Goal: Task Accomplishment & Management: Complete application form

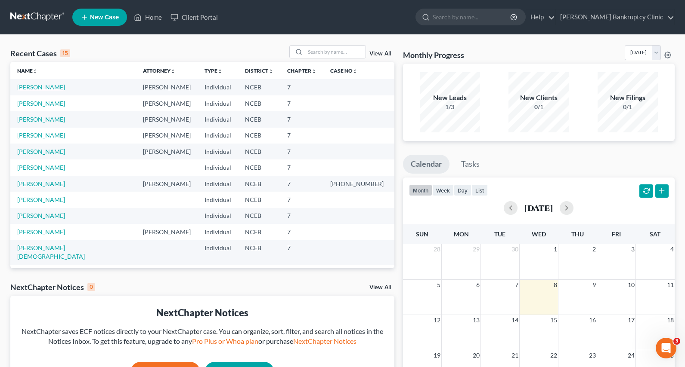
click at [56, 89] on link "[PERSON_NAME]" at bounding box center [41, 86] width 48 height 7
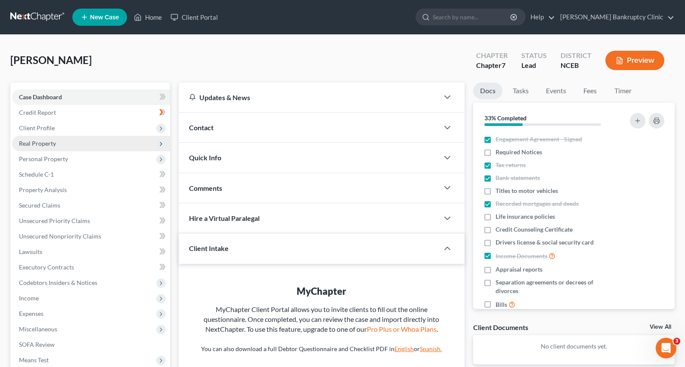
click at [55, 140] on span "Real Property" at bounding box center [37, 143] width 37 height 7
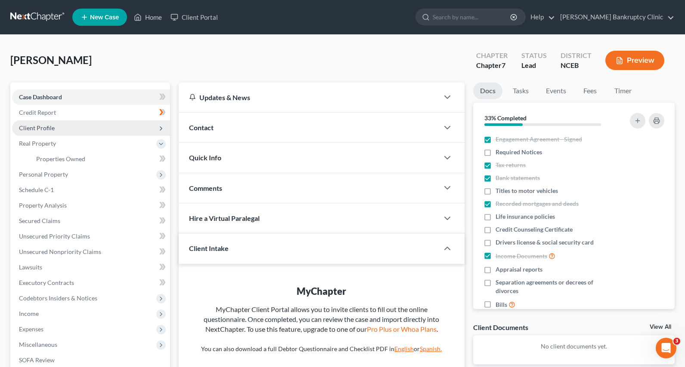
click at [62, 124] on span "Client Profile" at bounding box center [91, 127] width 158 height 15
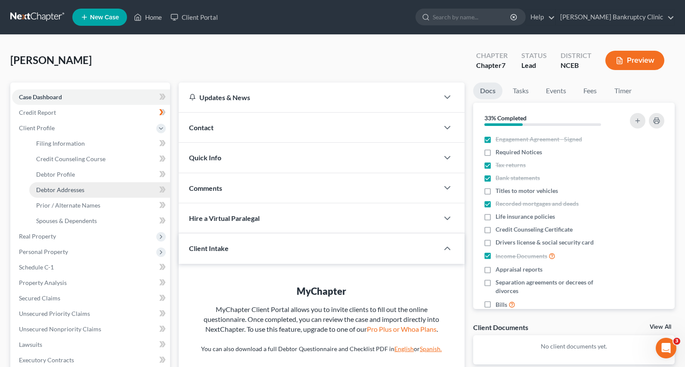
click at [88, 188] on link "Debtor Addresses" at bounding box center [99, 189] width 141 height 15
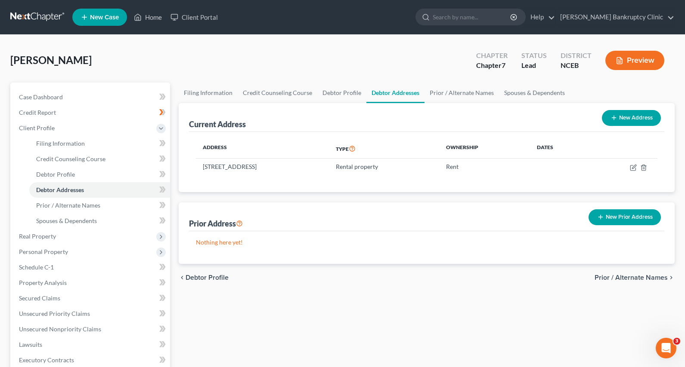
click at [602, 214] on icon "button" at bounding box center [600, 217] width 7 height 7
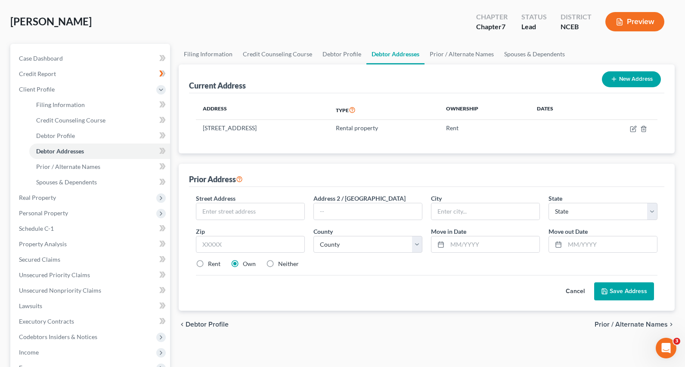
scroll to position [49, 0]
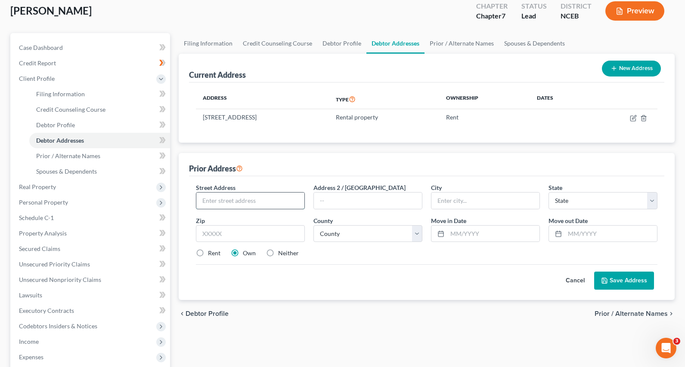
click at [285, 197] on input "text" at bounding box center [250, 201] width 108 height 16
paste input "3 1 7 M c C a r t h y D r , C l a y t o"
click at [216, 200] on input "3 1 7 M c C a r t h y D r , C l a y t o" at bounding box center [250, 201] width 108 height 16
click at [225, 202] on input "317 Mc C a r t h y D r , C l a y t o" at bounding box center [250, 201] width 108 height 16
click at [229, 202] on input "317 McC a r t h y D r , C l a y t o" at bounding box center [250, 201] width 108 height 16
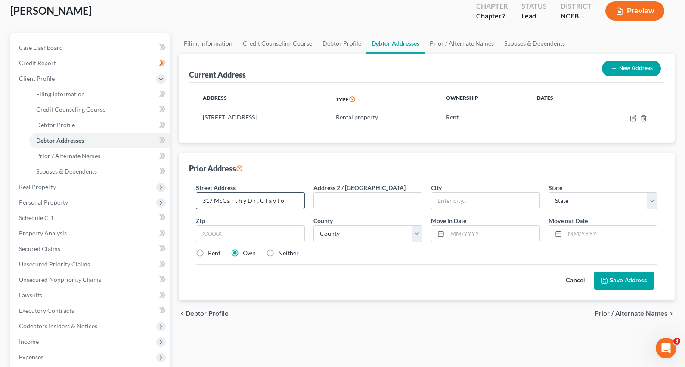
click at [235, 202] on input "317 McCa r t h y D r , C l a y t o" at bounding box center [250, 201] width 108 height 16
type input "[STREET_ADDRESS][PERSON_NAME]"
click at [472, 201] on input "text" at bounding box center [485, 201] width 108 height 16
type input "[PERSON_NAME]"
drag, startPoint x: 249, startPoint y: 201, endPoint x: 299, endPoint y: 200, distance: 50.4
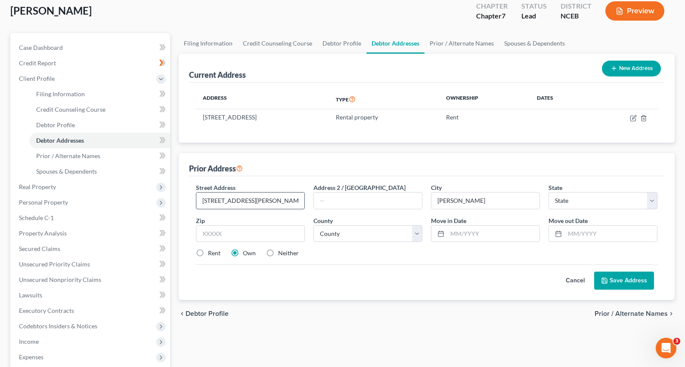
click at [299, 200] on input "[STREET_ADDRESS][PERSON_NAME]" at bounding box center [250, 201] width 108 height 16
type input "317 [PERSON_NAME] Dr"
click at [630, 197] on select "State [US_STATE] AK AR AZ CA CO CT DE DC [GEOGRAPHIC_DATA] [GEOGRAPHIC_DATA] GU…" at bounding box center [602, 200] width 109 height 17
select select "28"
click at [548, 192] on select "State [US_STATE] AK AR AZ CA CO CT DE DC [GEOGRAPHIC_DATA] [GEOGRAPHIC_DATA] GU…" at bounding box center [602, 200] width 109 height 17
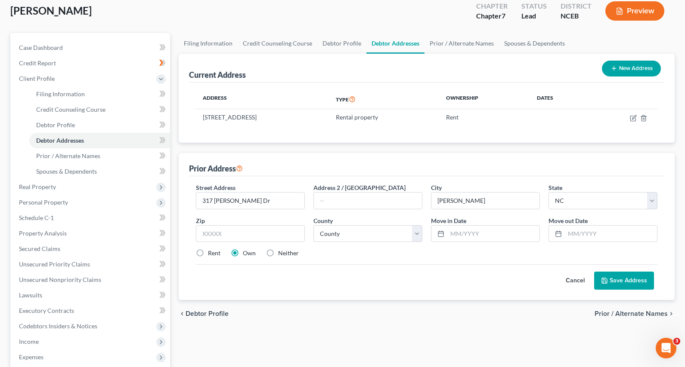
click at [208, 253] on label "Rent" at bounding box center [214, 253] width 12 height 9
click at [211, 253] on input "Rent" at bounding box center [214, 252] width 6 height 6
radio input "true"
click at [216, 236] on input "text" at bounding box center [250, 233] width 109 height 17
drag, startPoint x: 251, startPoint y: 201, endPoint x: 191, endPoint y: 200, distance: 59.8
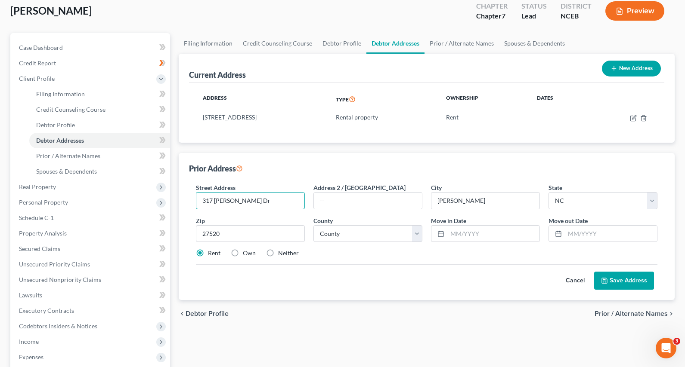
click at [191, 200] on div "Street Address * [STREET_ADDRESS][PERSON_NAME]" at bounding box center [249, 196] width 117 height 26
click at [243, 227] on input "27520" at bounding box center [250, 233] width 109 height 17
click at [238, 232] on input "27520" at bounding box center [250, 233] width 109 height 17
type input "27527"
click at [390, 233] on select "County [GEOGRAPHIC_DATA] [GEOGRAPHIC_DATA] [GEOGRAPHIC_DATA] [GEOGRAPHIC_DATA] …" at bounding box center [367, 233] width 109 height 17
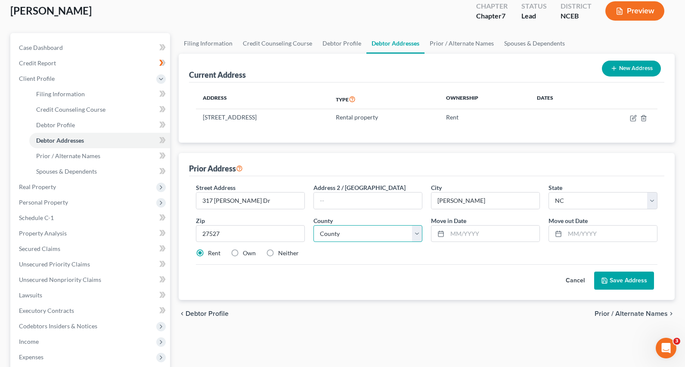
click at [352, 235] on select "County [GEOGRAPHIC_DATA] [GEOGRAPHIC_DATA] [GEOGRAPHIC_DATA] [GEOGRAPHIC_DATA] …" at bounding box center [367, 233] width 109 height 17
select select "50"
click at [313, 225] on select "County [GEOGRAPHIC_DATA] [GEOGRAPHIC_DATA] [GEOGRAPHIC_DATA] [GEOGRAPHIC_DATA] …" at bounding box center [367, 233] width 109 height 17
click at [500, 235] on input "text" at bounding box center [493, 234] width 92 height 16
type input "06/2023"
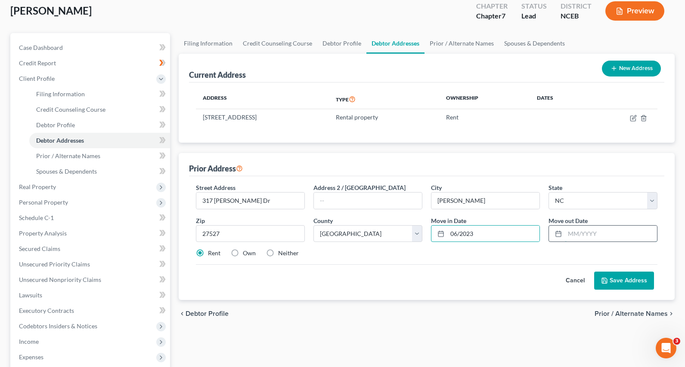
click at [584, 230] on input "text" at bounding box center [611, 234] width 92 height 16
type input "07/2024"
click at [612, 283] on button "Save Address" at bounding box center [624, 281] width 60 height 18
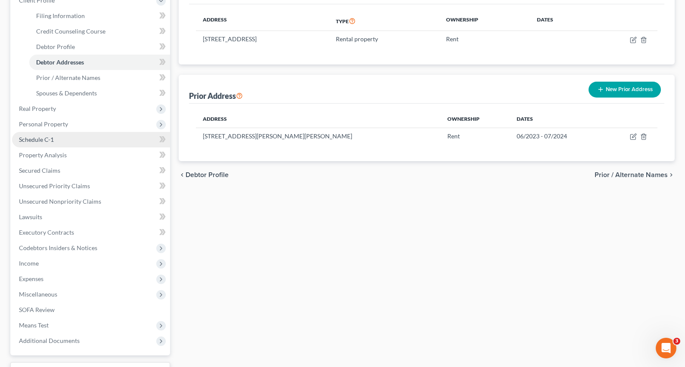
scroll to position [130, 0]
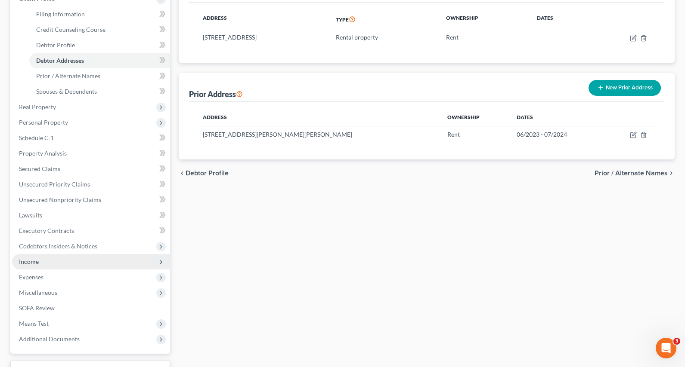
click at [93, 258] on span "Income" at bounding box center [91, 261] width 158 height 15
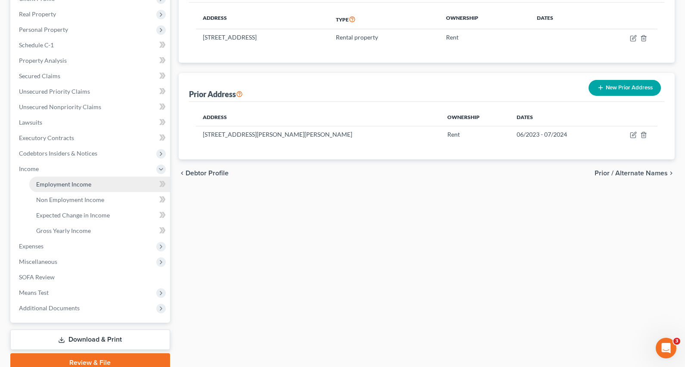
click at [95, 181] on link "Employment Income" at bounding box center [99, 184] width 141 height 15
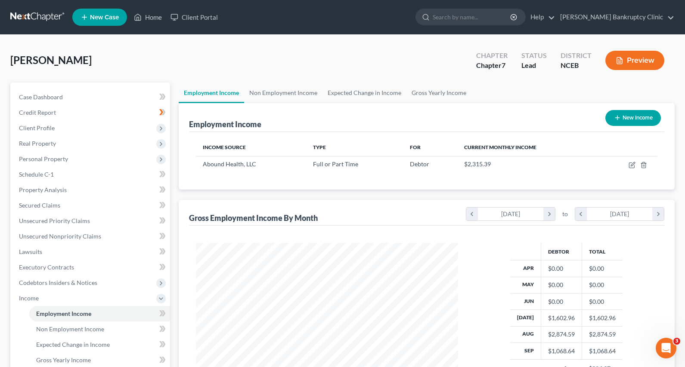
scroll to position [154, 279]
click at [629, 166] on icon "button" at bounding box center [631, 165] width 5 height 5
select select "0"
select select "28"
select select "3"
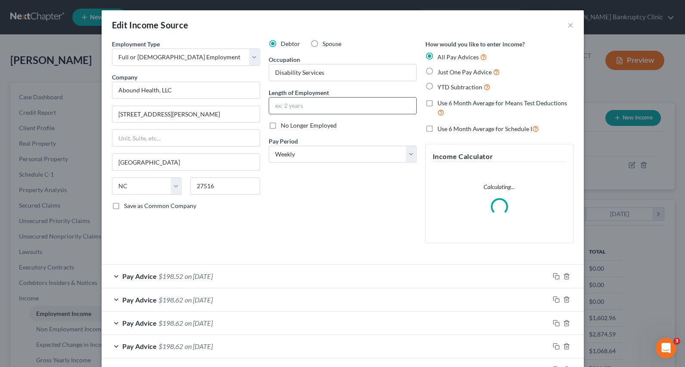
click at [293, 102] on input "text" at bounding box center [342, 106] width 147 height 16
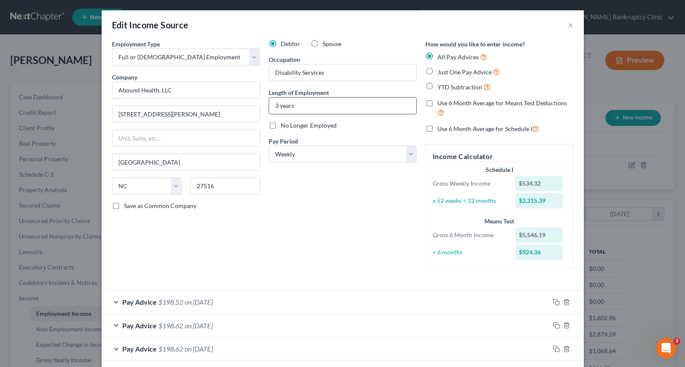
click at [272, 108] on input "3 years" at bounding box center [342, 106] width 147 height 16
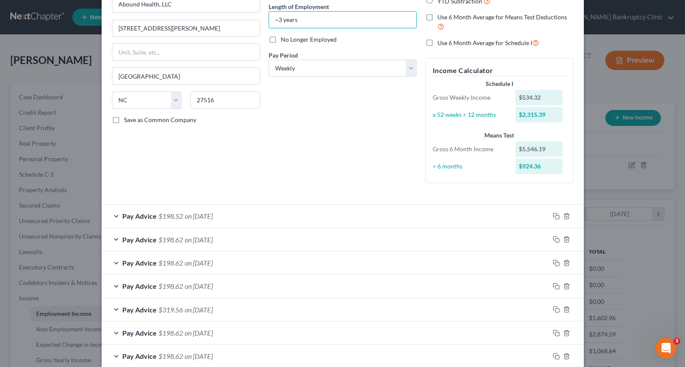
scroll to position [204, 0]
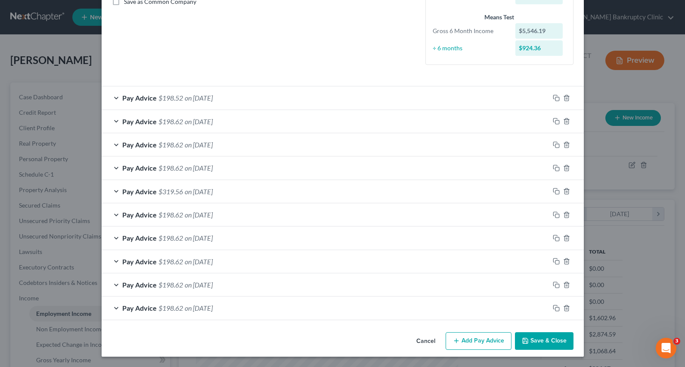
type input "~3 years"
click at [537, 338] on button "Save & Close" at bounding box center [544, 342] width 59 height 18
